Goal: Task Accomplishment & Management: Complete application form

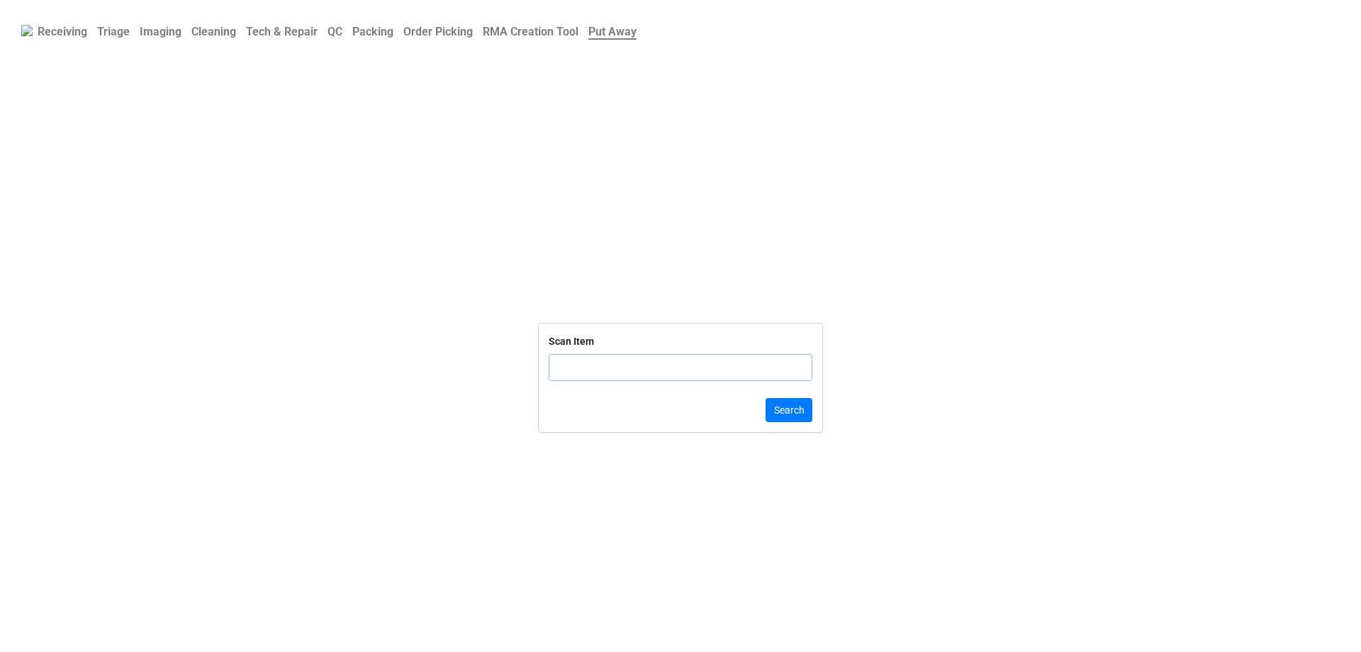
click at [48, 30] on b "Receiving" at bounding box center [63, 31] width 50 height 13
click at [685, 376] on input "text" at bounding box center [681, 367] width 264 height 27
type input "TRD-0000036744"
click button "Submit" at bounding box center [789, 410] width 48 height 24
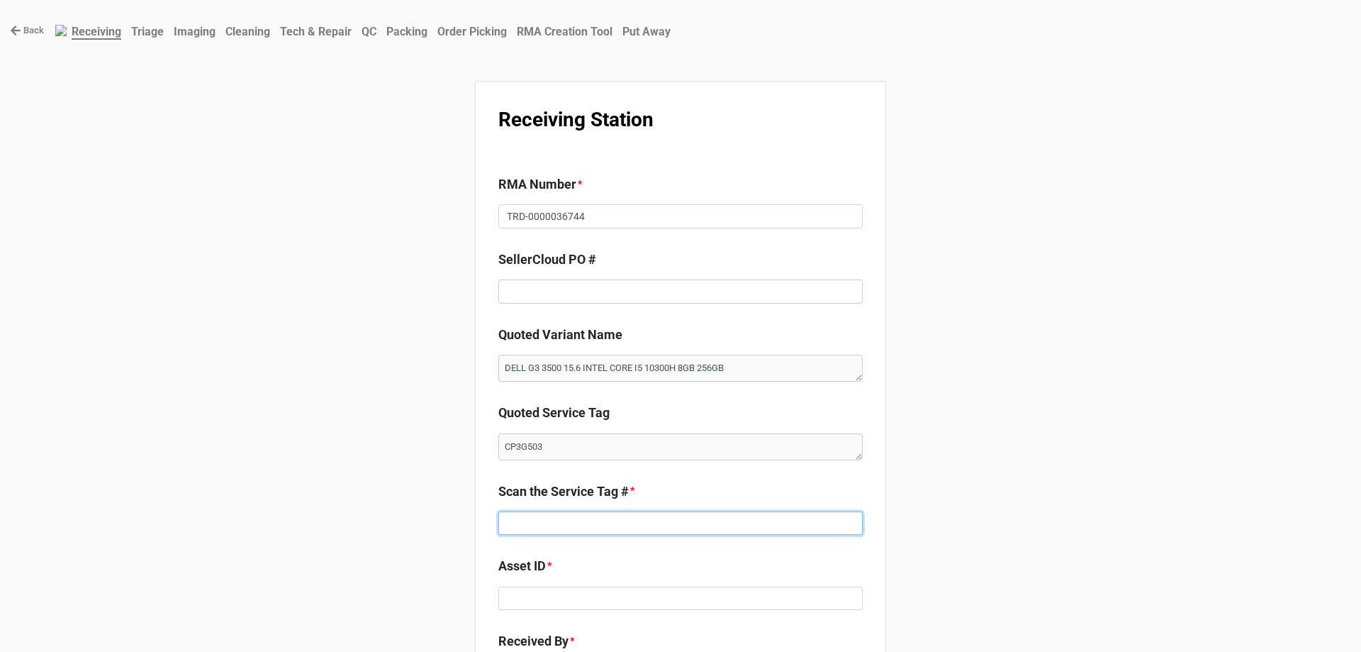
click at [533, 520] on input at bounding box center [680, 523] width 364 height 24
paste input "CP3G503"
type textarea "x"
type input "CP3G503"
click at [525, 596] on input at bounding box center [680, 598] width 364 height 24
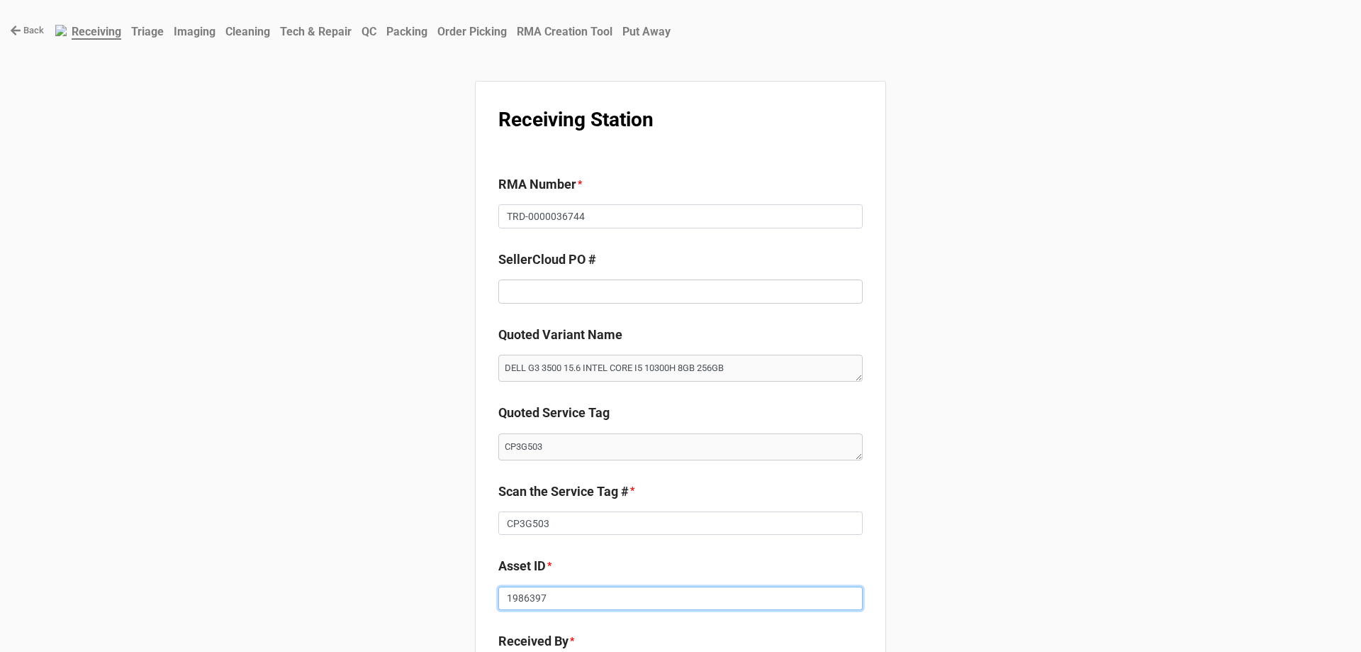
type input "19863974"
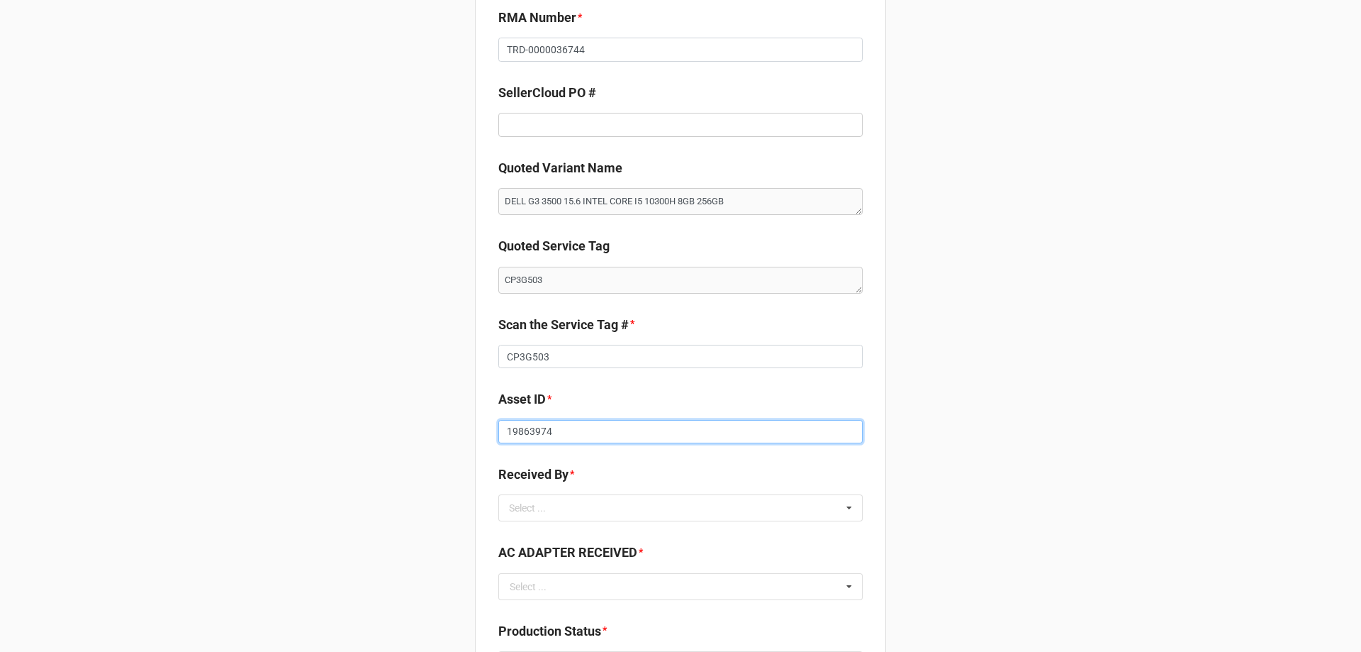
scroll to position [284, 0]
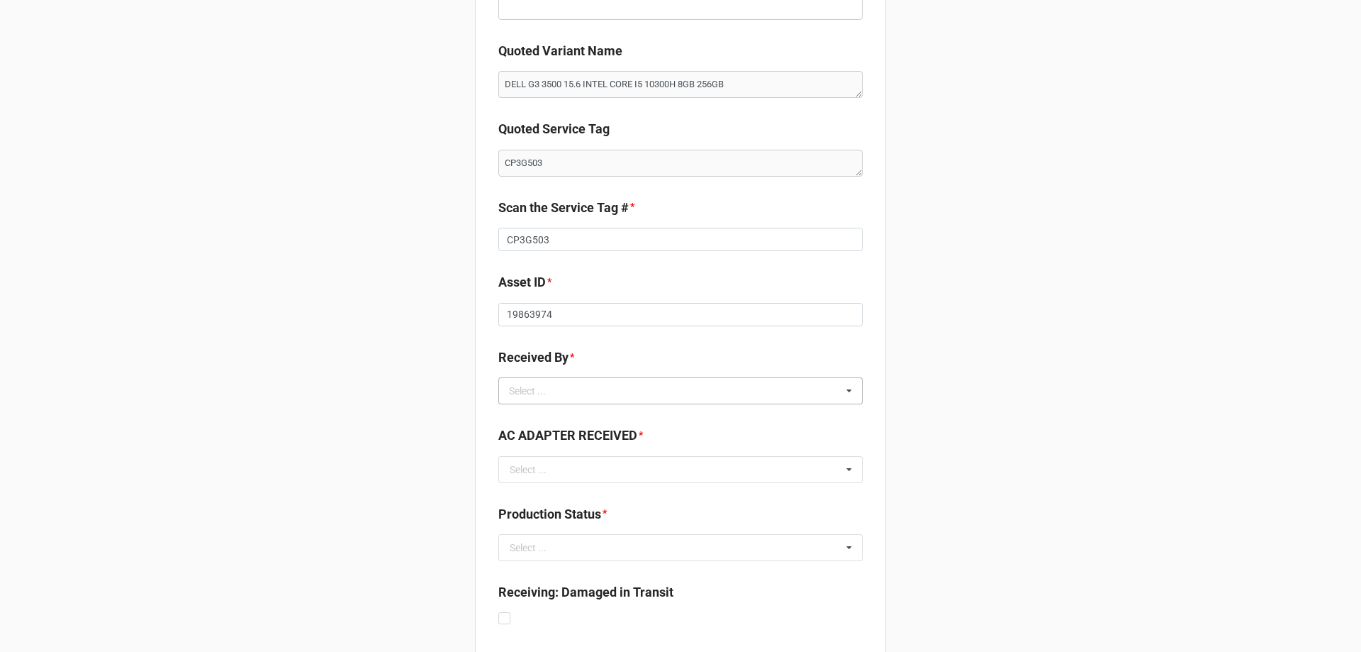
click at [548, 385] on div "Select ..." at bounding box center [535, 391] width 61 height 16
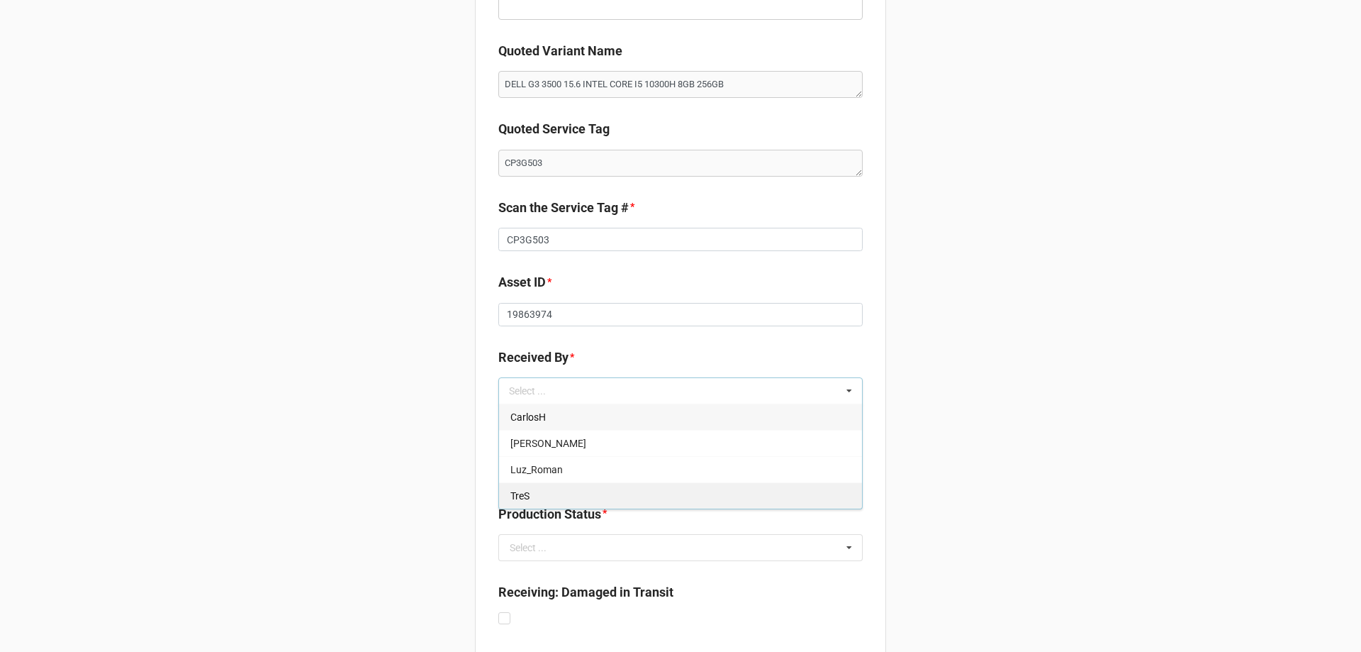
click at [534, 489] on div "TreS" at bounding box center [680, 495] width 363 height 26
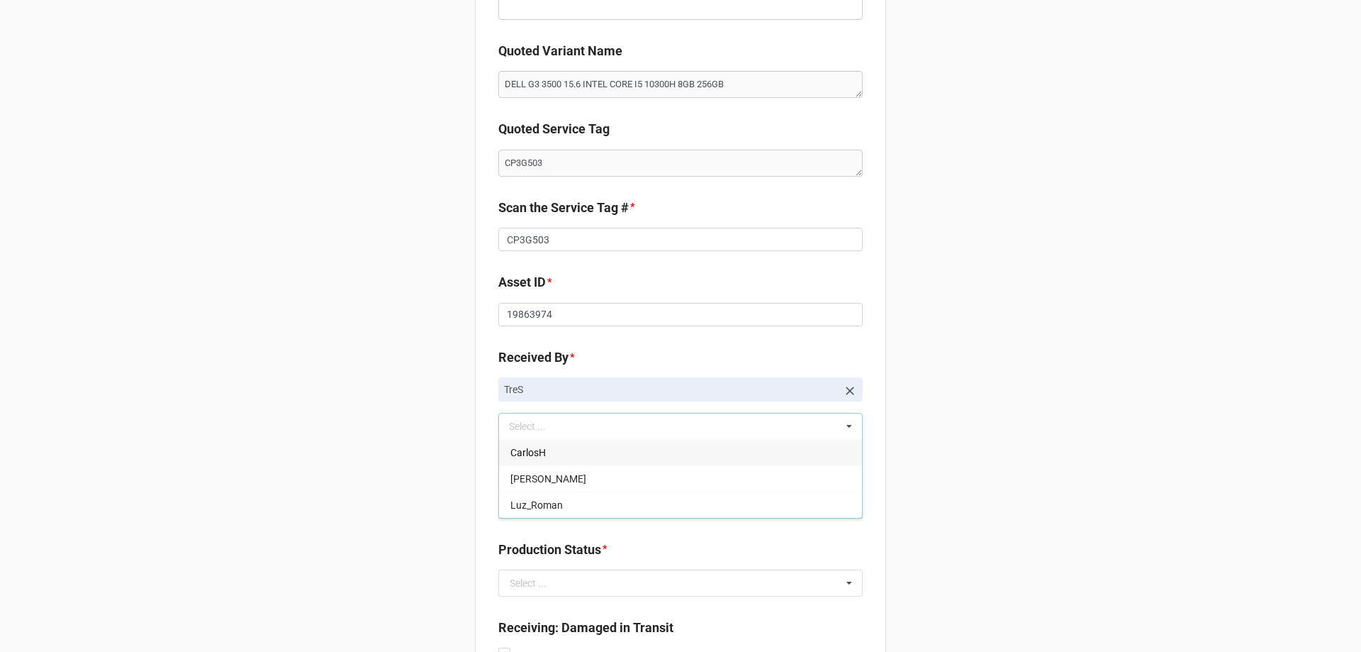
drag, startPoint x: 403, startPoint y: 484, endPoint x: 437, endPoint y: 482, distance: 34.1
click at [403, 484] on div "Back Receiving Triage Imaging Cleaning Tech & Repair QC Packing Order Picking R…" at bounding box center [680, 351] width 1361 height 1270
click at [576, 520] on div "AC ADAPTER RECEIVED * Select ... TRUE FALSE FAULTY" at bounding box center [680, 494] width 364 height 67
click at [576, 513] on input "text" at bounding box center [681, 505] width 363 height 26
click at [546, 538] on div "TRUE" at bounding box center [680, 531] width 363 height 26
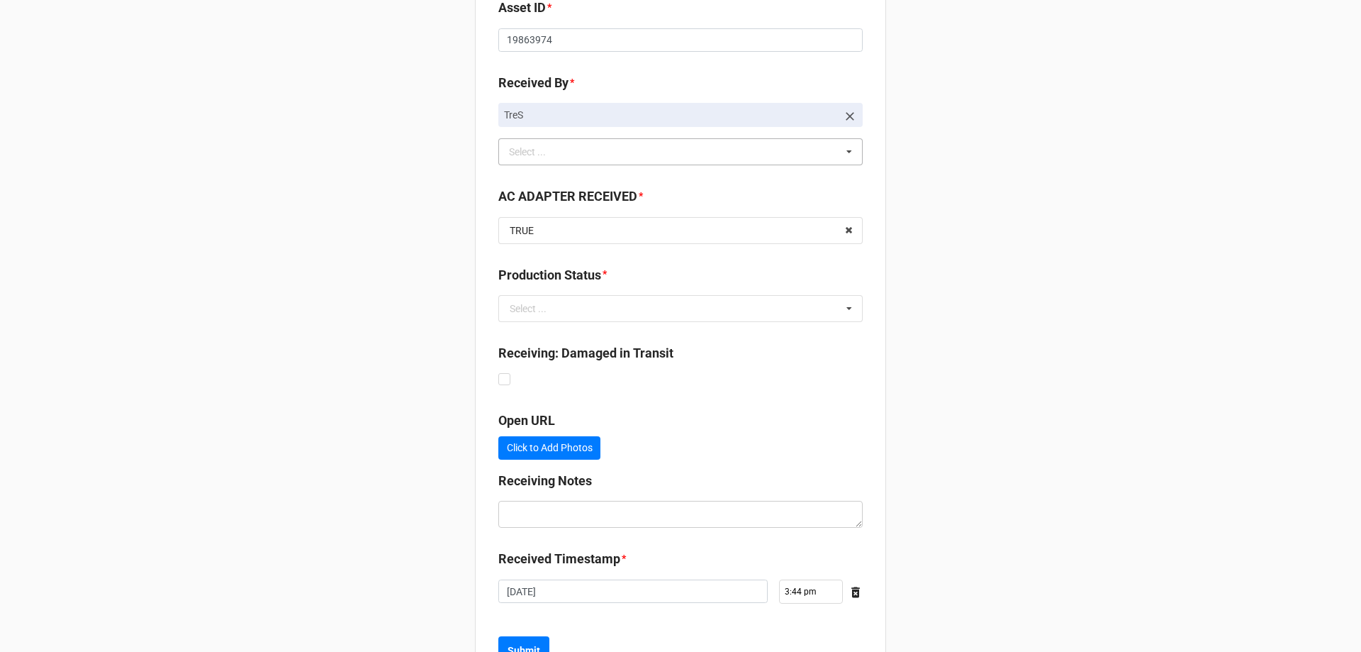
scroll to position [567, 0]
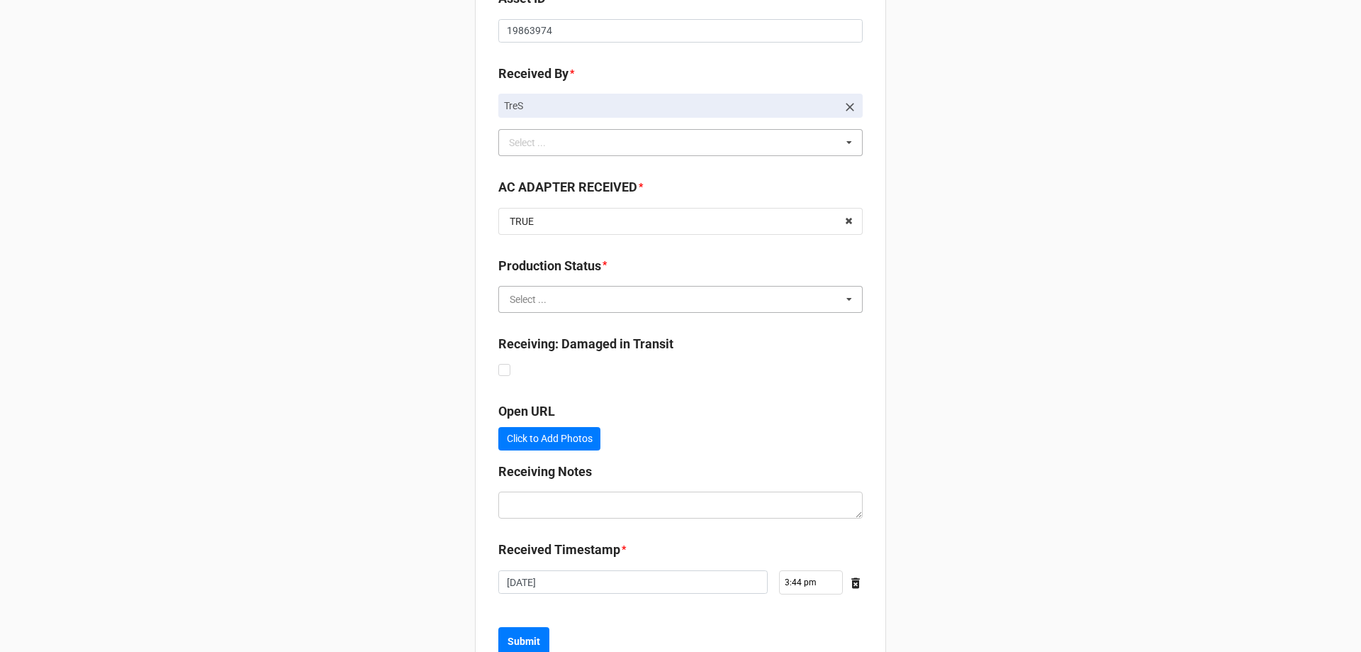
click at [529, 311] on input "text" at bounding box center [681, 299] width 363 height 26
click at [527, 333] on div "Triage & Data Wipe" at bounding box center [680, 325] width 363 height 26
type textarea "x"
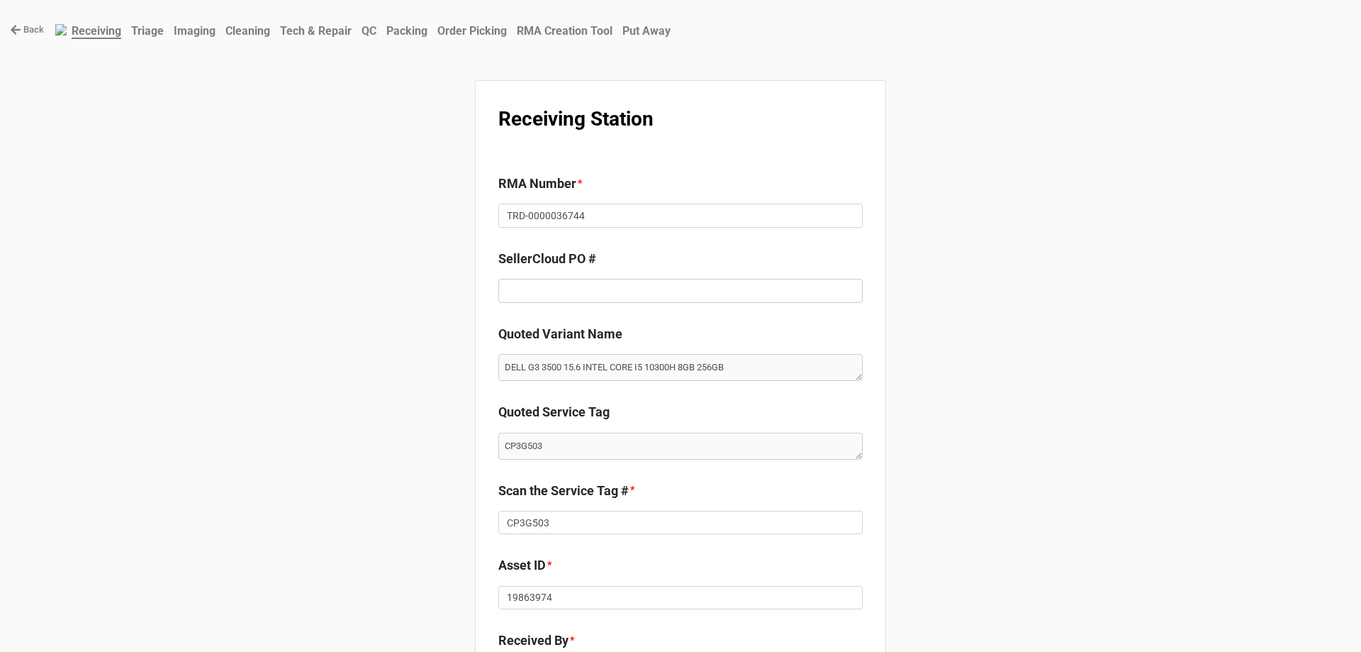
scroll to position [0, 0]
click at [510, 224] on input "TRD-0000036744" at bounding box center [680, 216] width 364 height 24
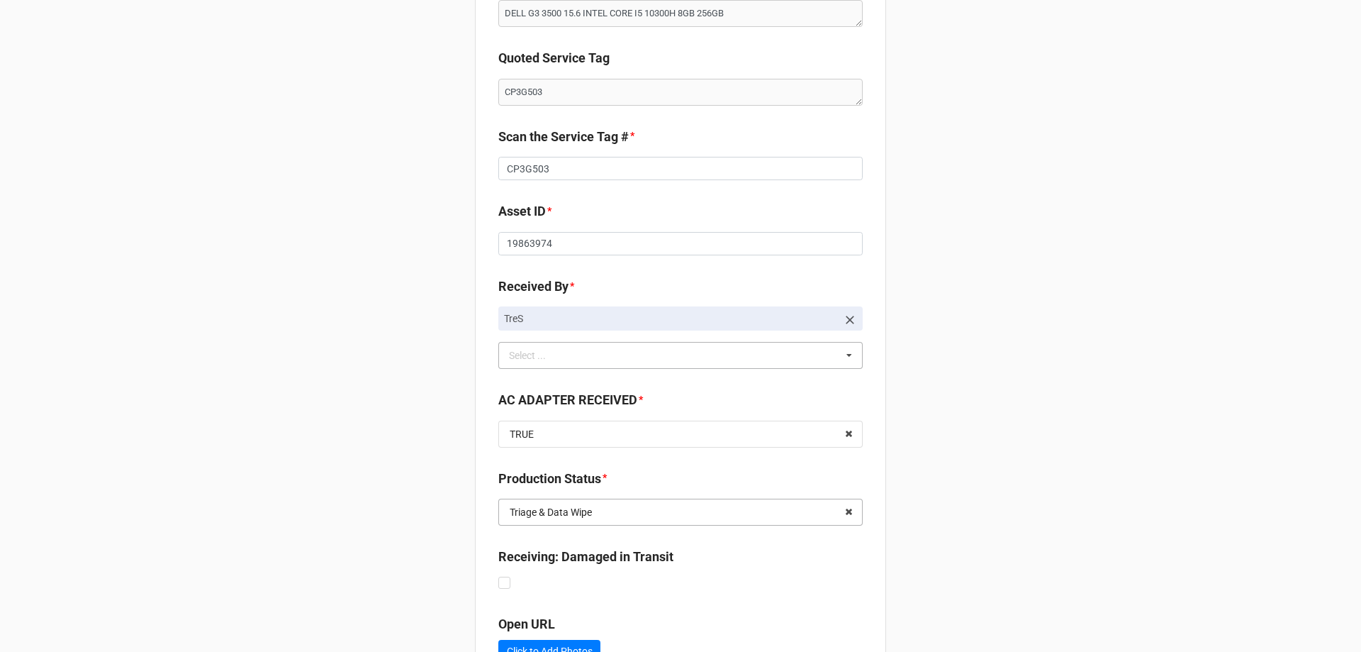
scroll to position [618, 0]
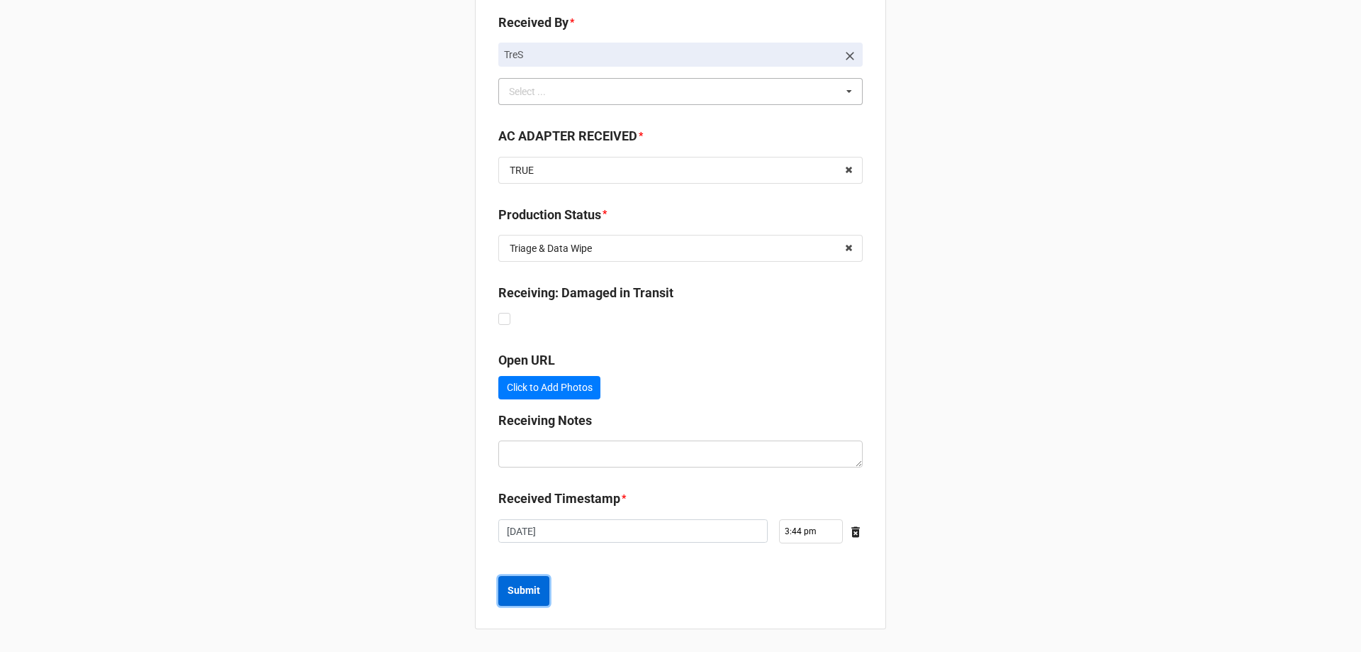
click at [529, 593] on b "Submit" at bounding box center [524, 590] width 33 height 15
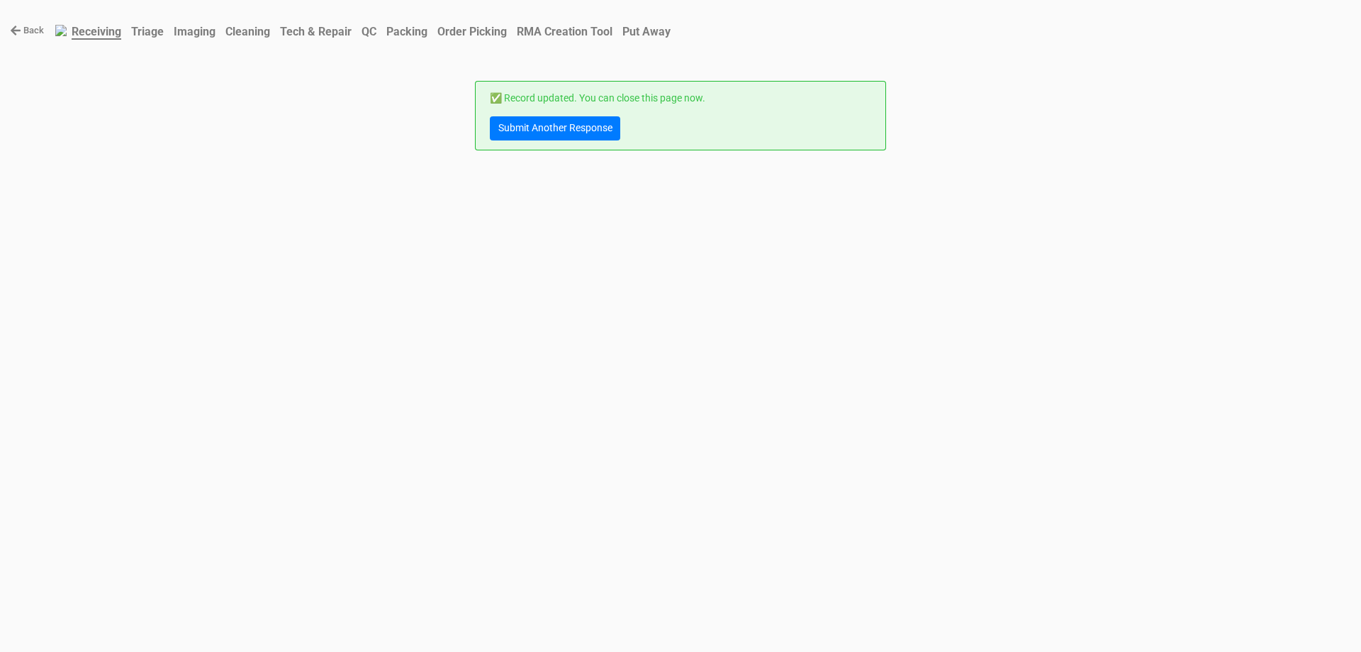
scroll to position [0, 0]
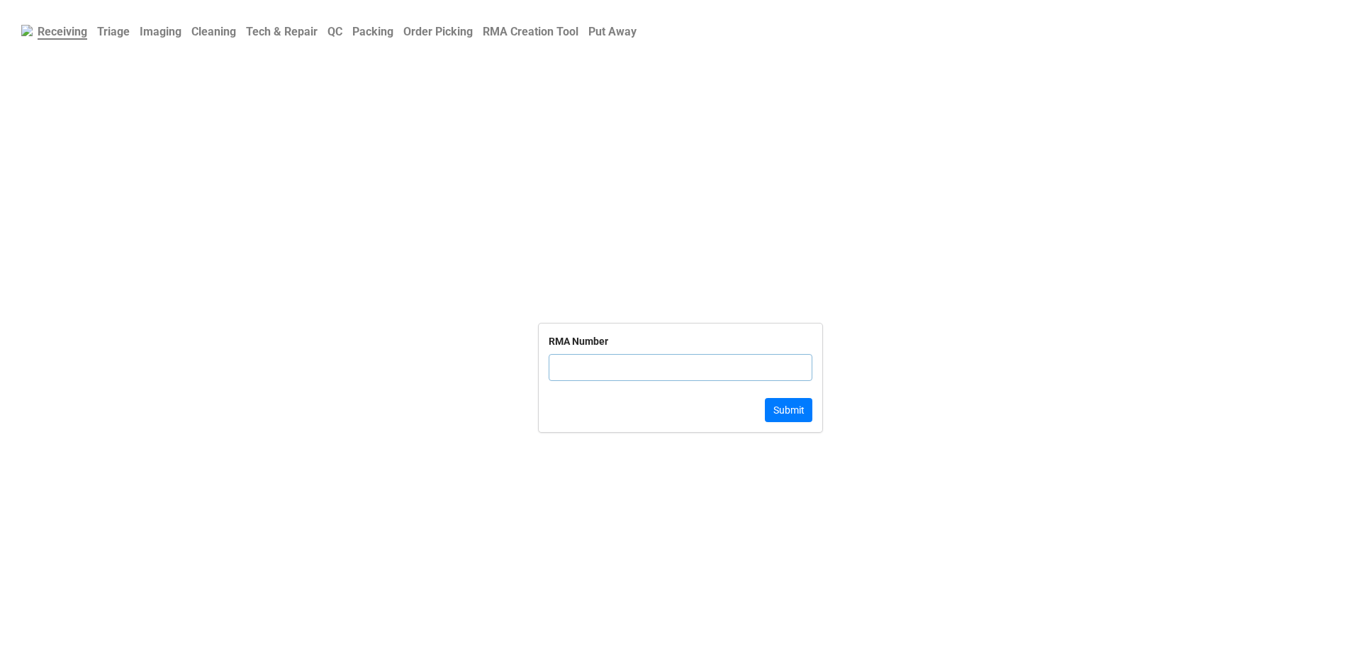
click at [705, 357] on input "text" at bounding box center [681, 367] width 264 height 27
type input "TRD-000003"
click button "Submit" at bounding box center [789, 410] width 48 height 24
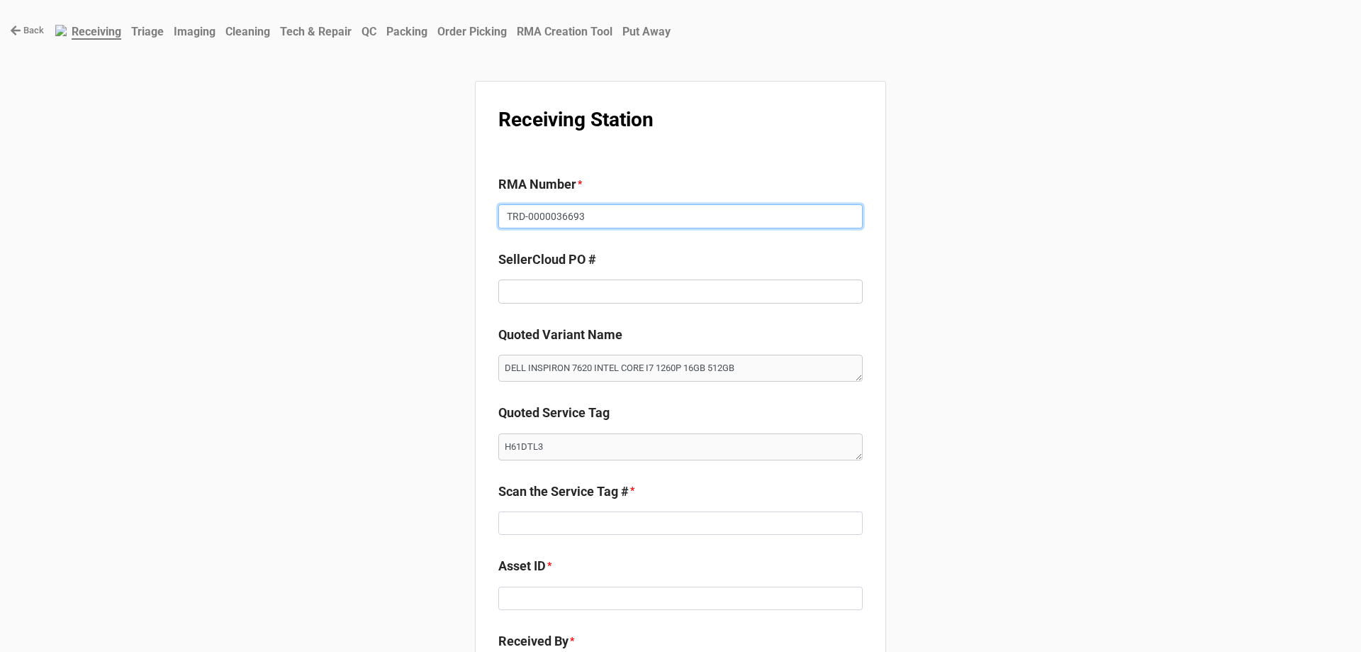
click at [547, 218] on input "TRD-0000036693" at bounding box center [680, 216] width 364 height 24
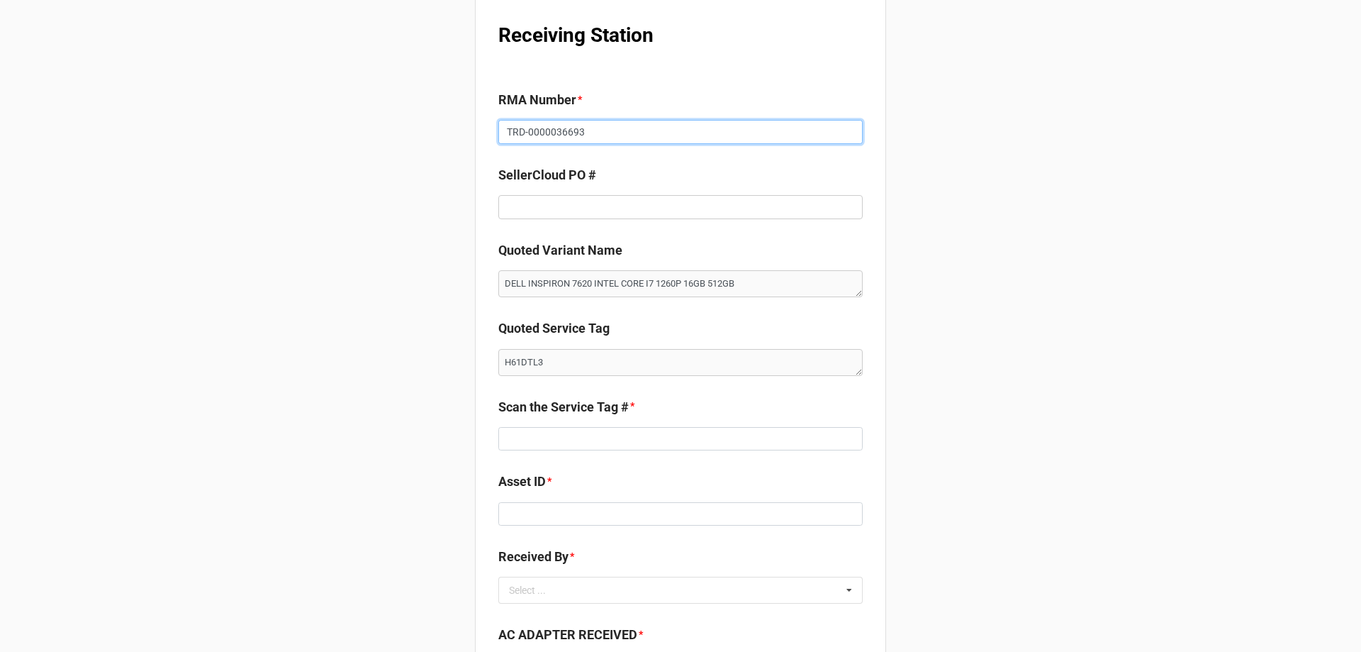
scroll to position [213, 0]
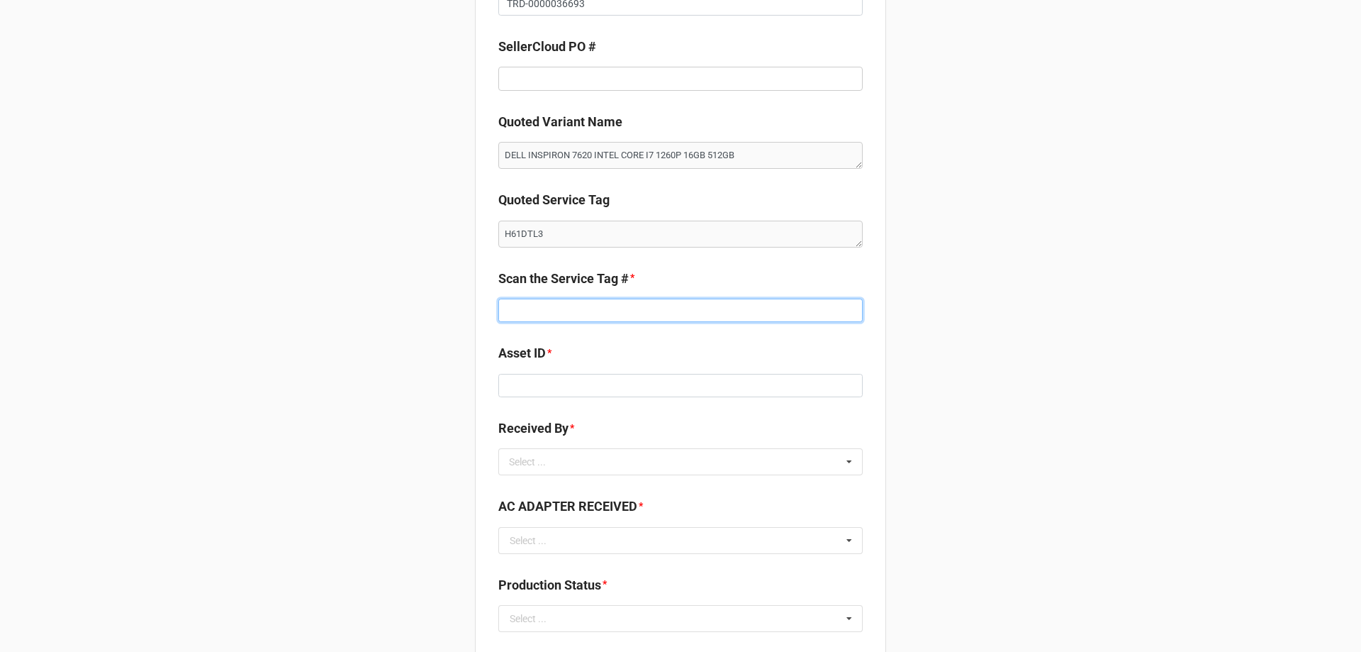
click at [542, 315] on input at bounding box center [680, 310] width 364 height 24
paste input "H61DTL3"
type textarea "x"
type input "H61DTL3"
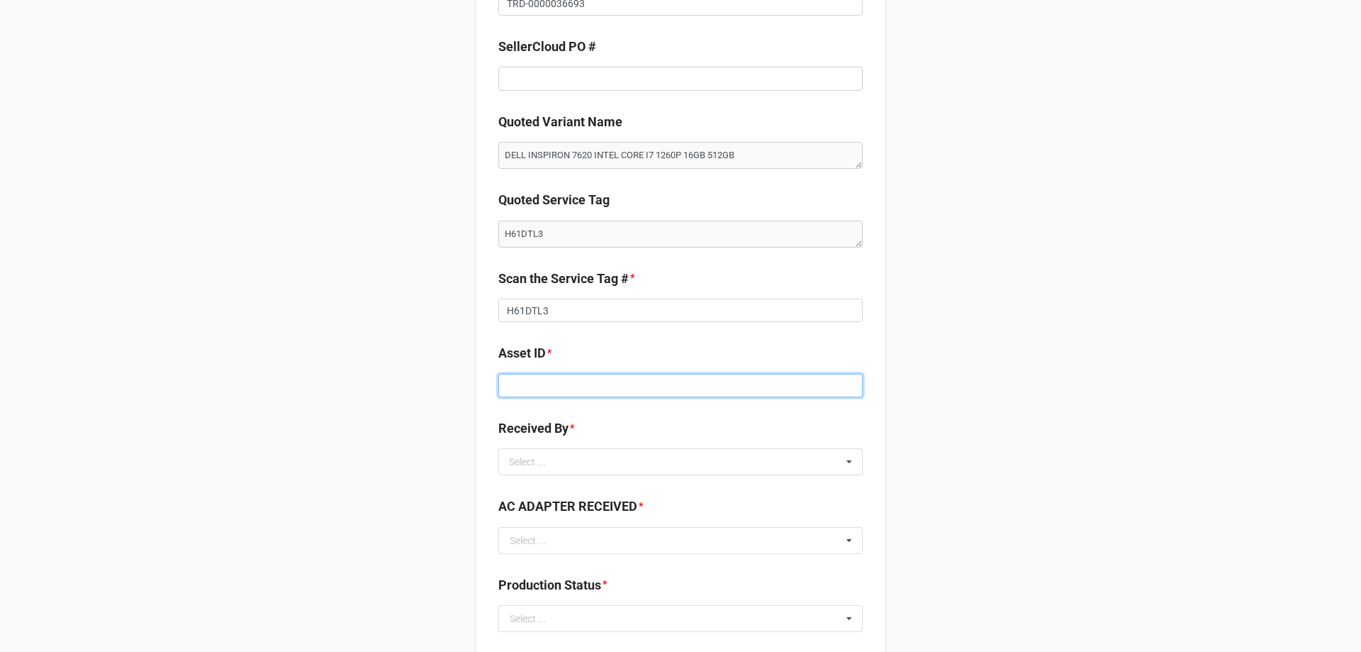
click at [525, 378] on input at bounding box center [680, 386] width 364 height 24
type input "19863973"
click at [523, 454] on div "Select ..." at bounding box center [535, 462] width 61 height 16
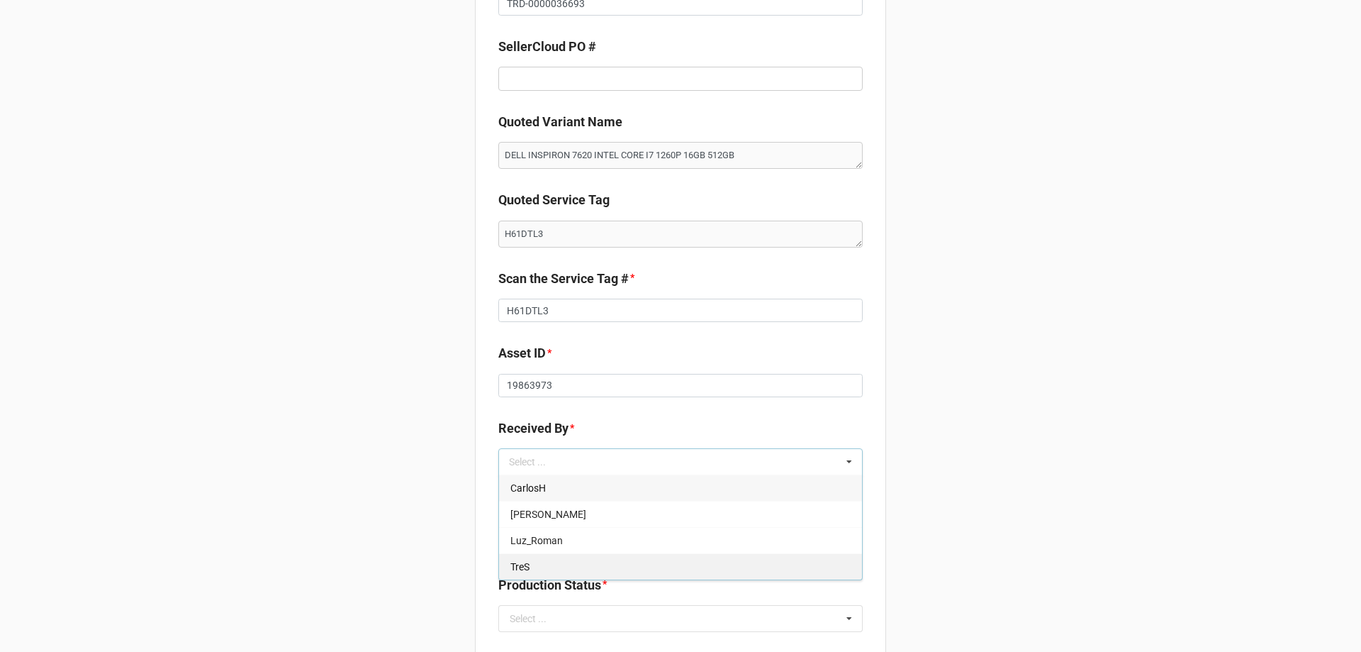
click at [544, 554] on div "TreS" at bounding box center [680, 566] width 363 height 26
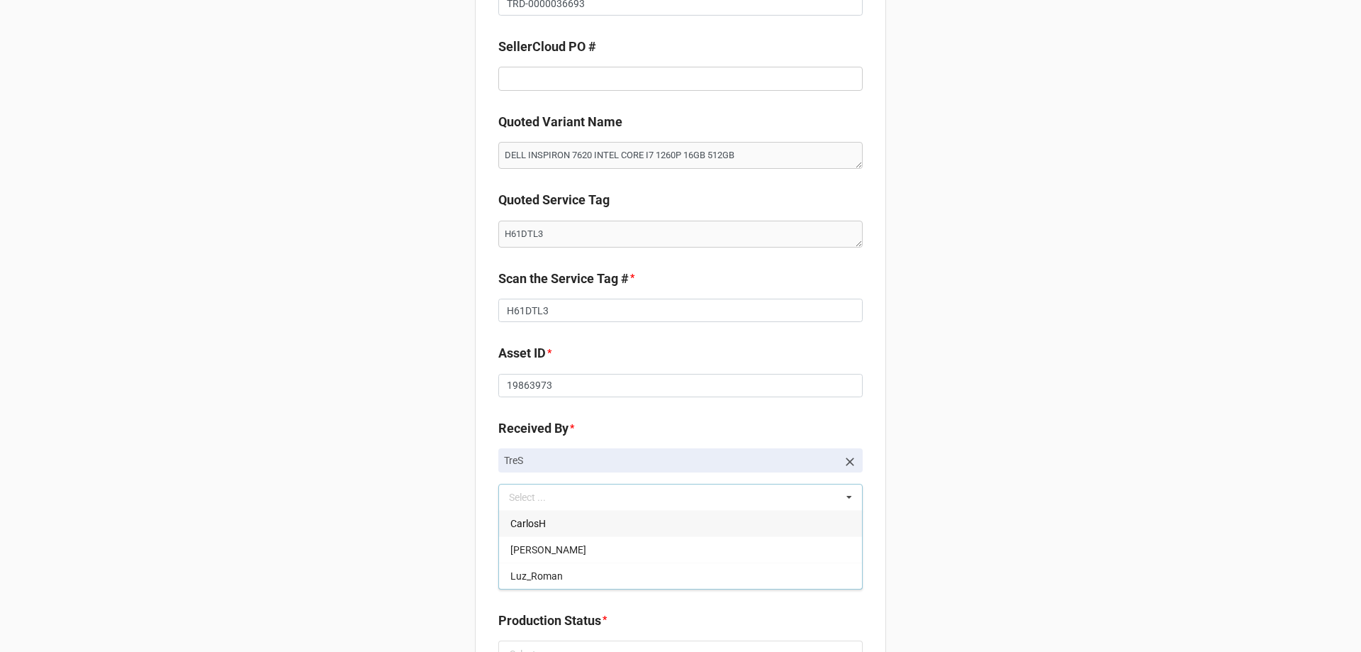
click at [310, 461] on div "Back Receiving Triage Imaging Cleaning Tech & Repair QC Packing Order Picking R…" at bounding box center [680, 422] width 1361 height 1270
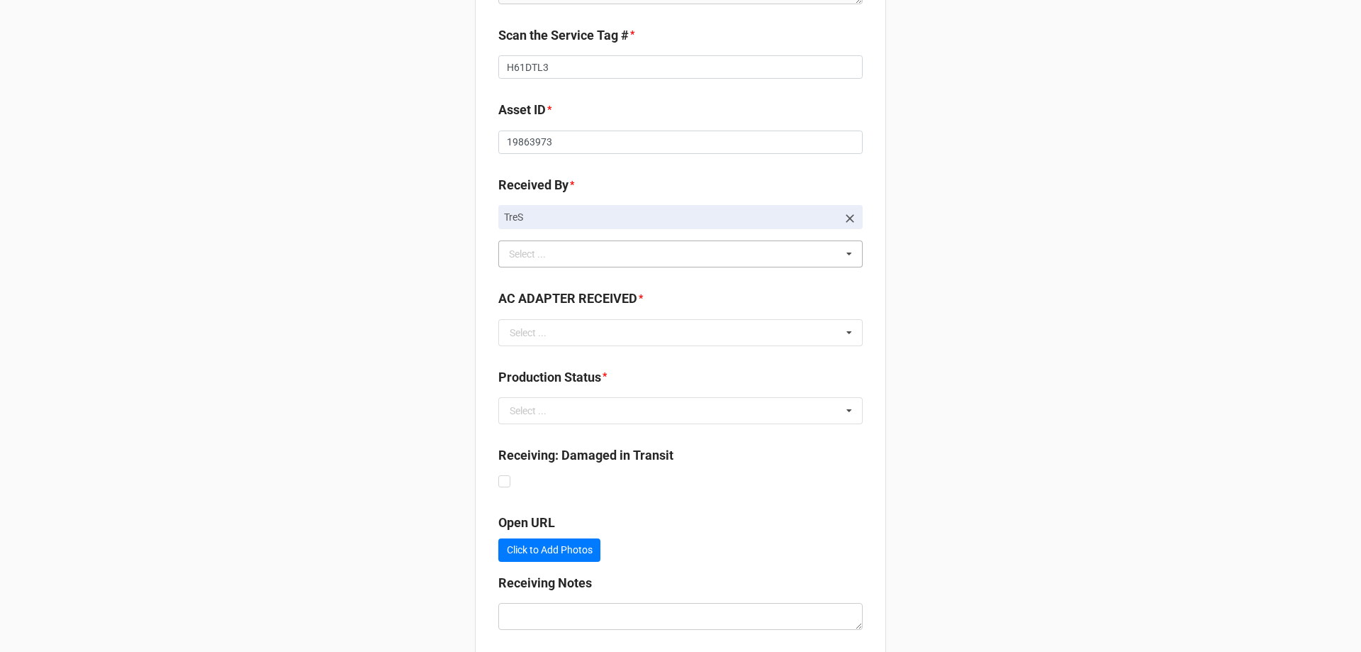
scroll to position [567, 0]
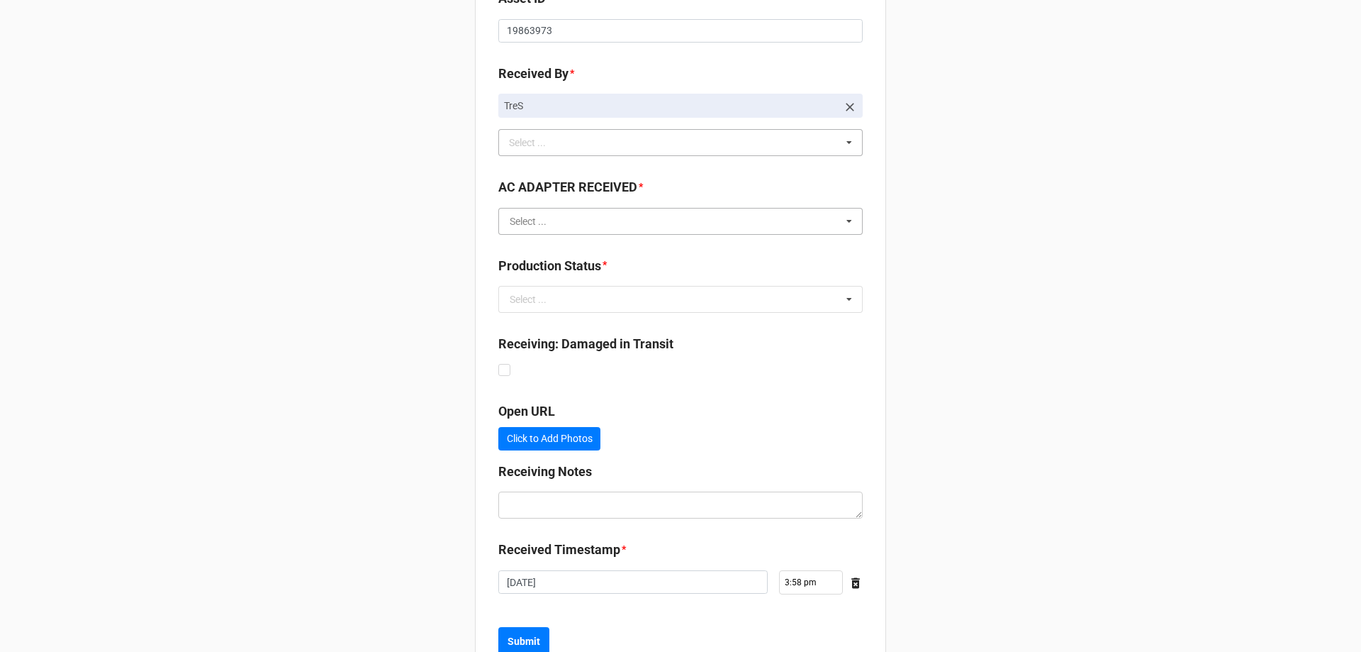
click at [574, 216] on input "text" at bounding box center [681, 221] width 363 height 26
click at [564, 247] on div "TRUE" at bounding box center [680, 247] width 363 height 26
click at [565, 308] on input "text" at bounding box center [681, 299] width 363 height 26
click at [567, 320] on span "Triage & Data Wipe" at bounding box center [551, 325] width 82 height 11
type textarea "x"
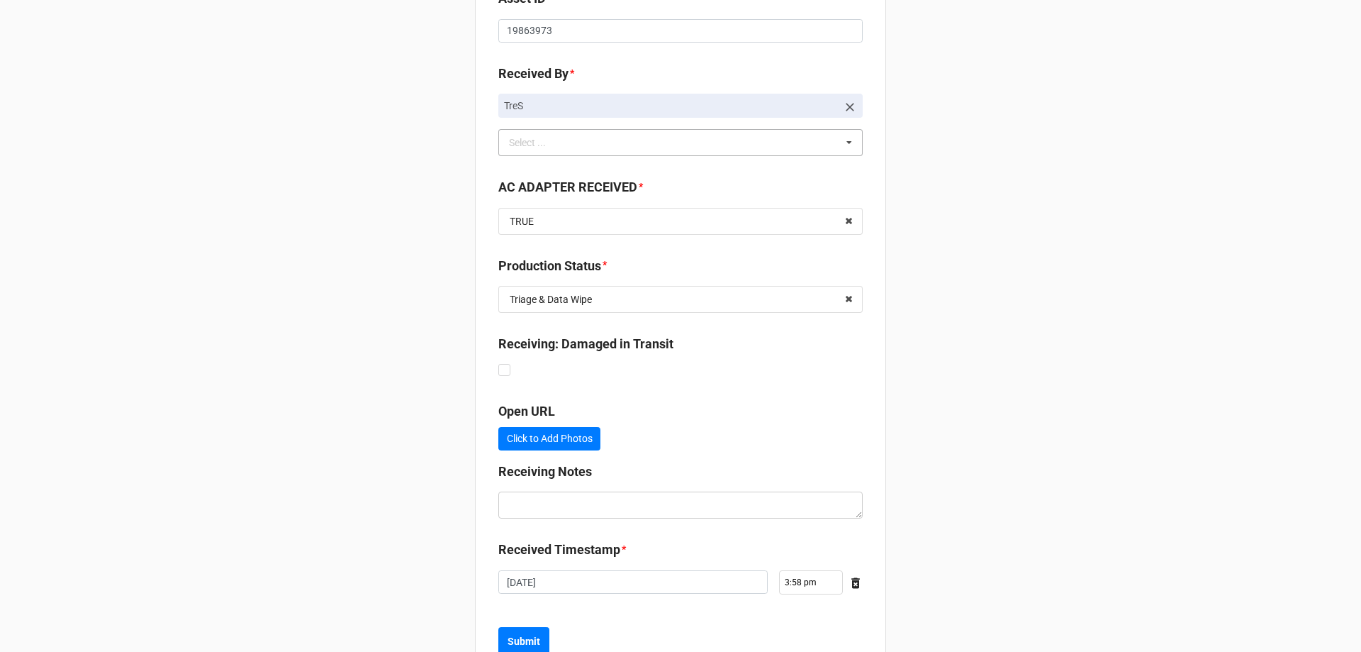
scroll to position [618, 0]
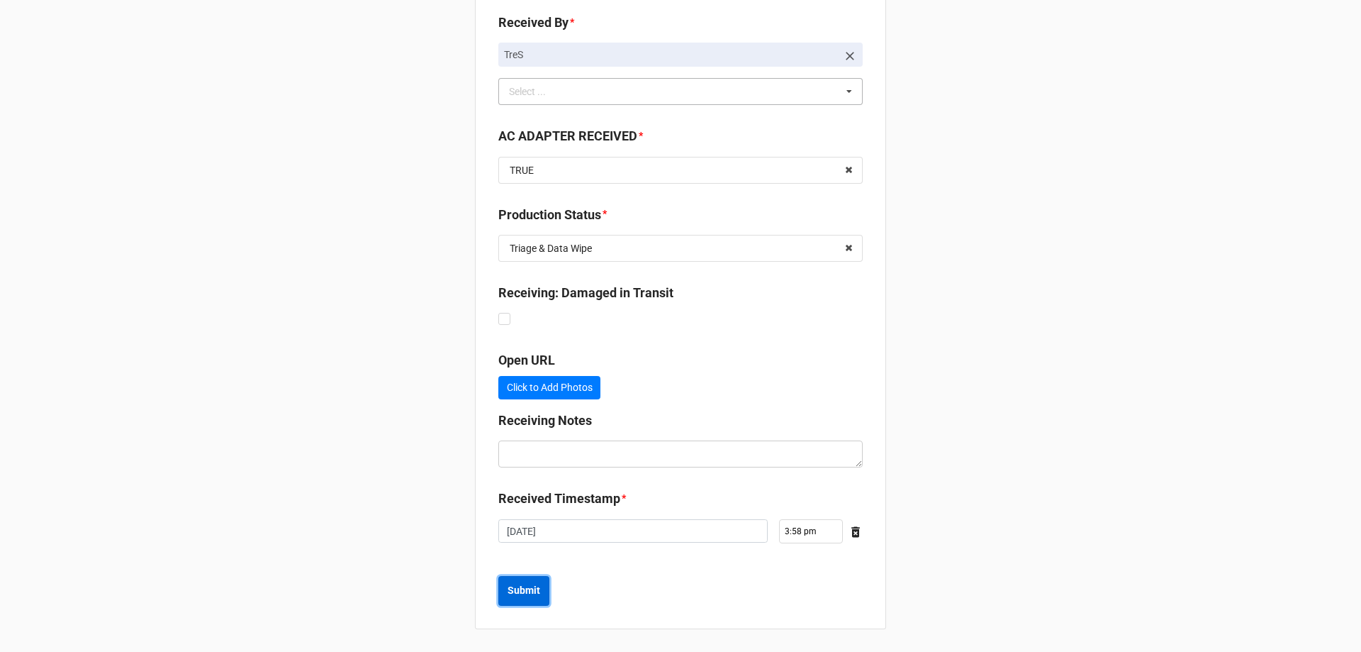
click at [525, 593] on b "Submit" at bounding box center [524, 590] width 33 height 15
